Goal: Ask a question

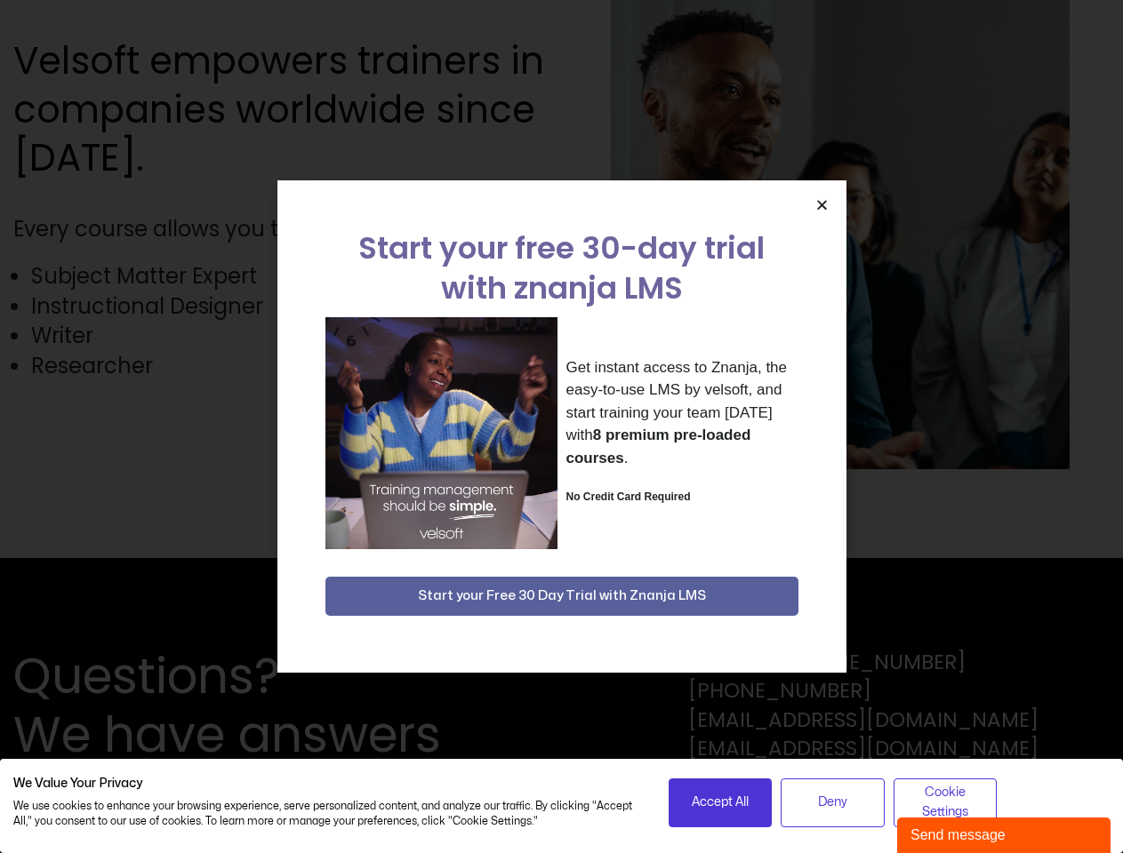
click at [561, 427] on div "Get instant access to Znanja, the easy-to-use LMS by velsoft, and start trainin…" at bounding box center [561, 433] width 473 height 232
click at [821, 204] on icon "Close" at bounding box center [821, 204] width 13 height 13
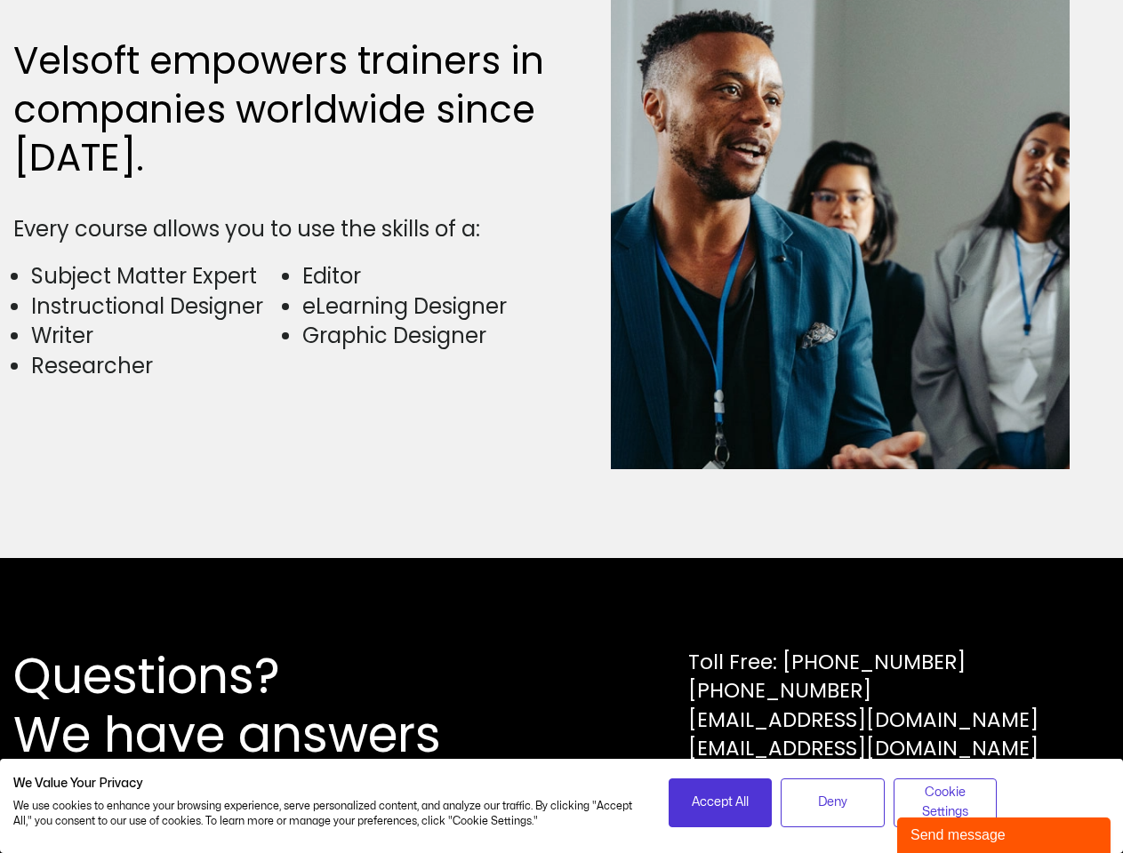
click at [562, 596] on div "Questions? We have answers Toll Free: [PHONE_NUMBER] [PHONE_NUMBER] [EMAIL_ADDR…" at bounding box center [561, 705] width 1123 height 295
click at [720, 803] on span "Accept All" at bounding box center [720, 803] width 57 height 20
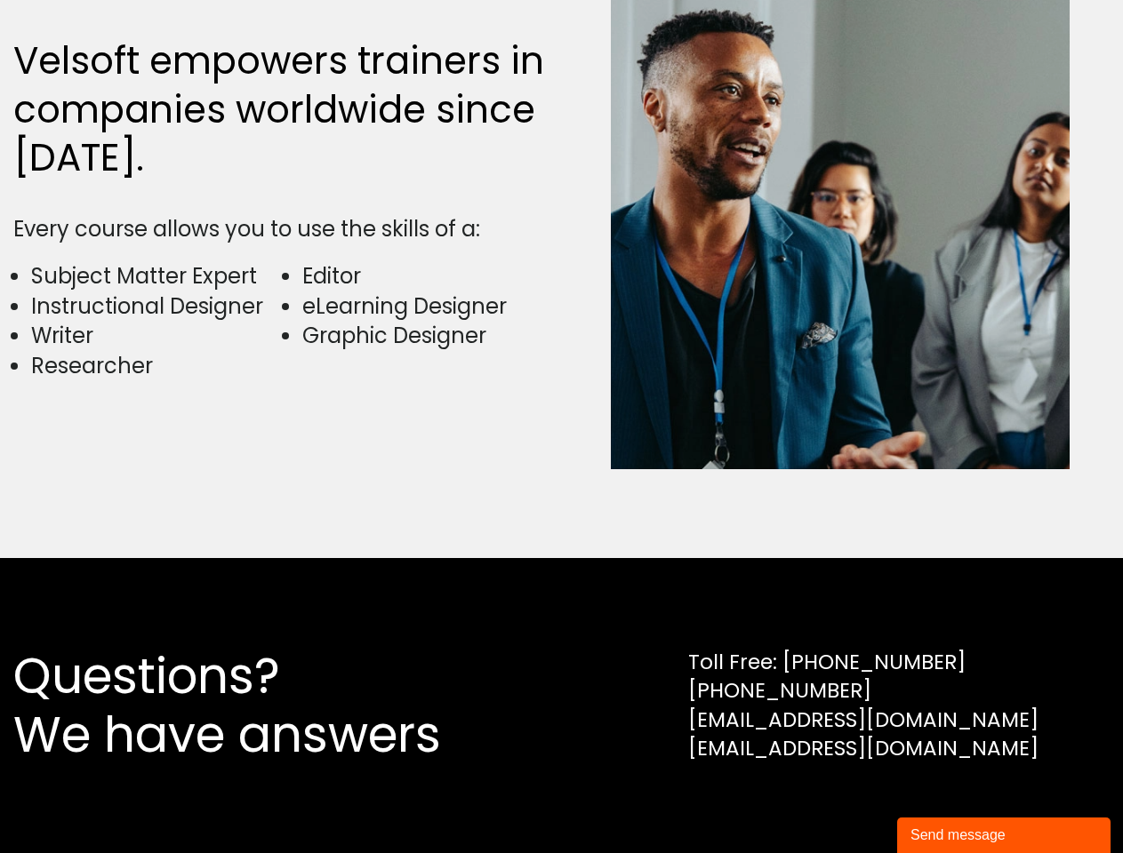
click at [832, 803] on div "Questions? We have answers Toll Free: [PHONE_NUMBER] [PHONE_NUMBER] [EMAIL_ADDR…" at bounding box center [561, 705] width 1123 height 295
click at [945, 803] on div "Questions? We have answers Toll Free: [PHONE_NUMBER] [PHONE_NUMBER] [EMAIL_ADDR…" at bounding box center [561, 705] width 1123 height 295
click at [1004, 836] on div "Send message" at bounding box center [1003, 835] width 187 height 21
